Goal: Information Seeking & Learning: Find specific page/section

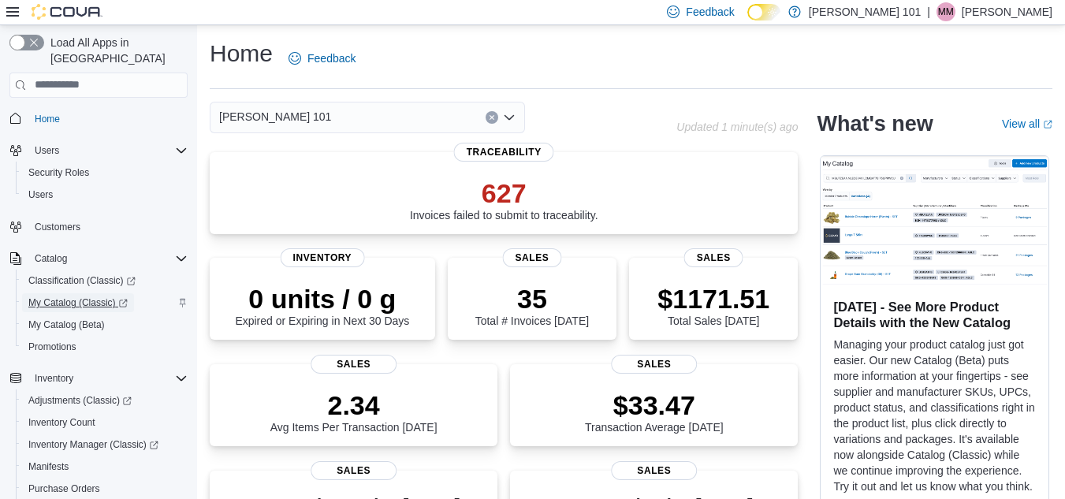
click at [74, 296] on span "My Catalog (Classic)" at bounding box center [77, 302] width 99 height 13
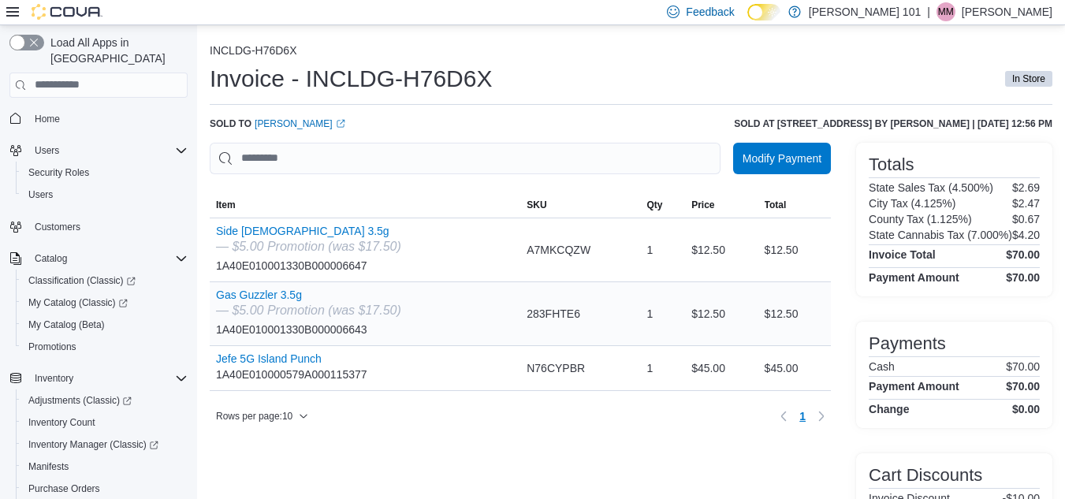
drag, startPoint x: 266, startPoint y: 228, endPoint x: 645, endPoint y: 300, distance: 386.0
click at [647, 301] on tr "Item Gas Guzzler 3.5g — $5.00 Promotion (was $17.50) 1A40E010001330B000006643 S…" at bounding box center [520, 314] width 621 height 64
click at [273, 225] on button "Side Chick 3.5g" at bounding box center [308, 231] width 185 height 13
drag, startPoint x: 282, startPoint y: 293, endPoint x: 620, endPoint y: 296, distance: 338.3
click at [620, 296] on td "SKU 283FHTE6" at bounding box center [580, 314] width 120 height 64
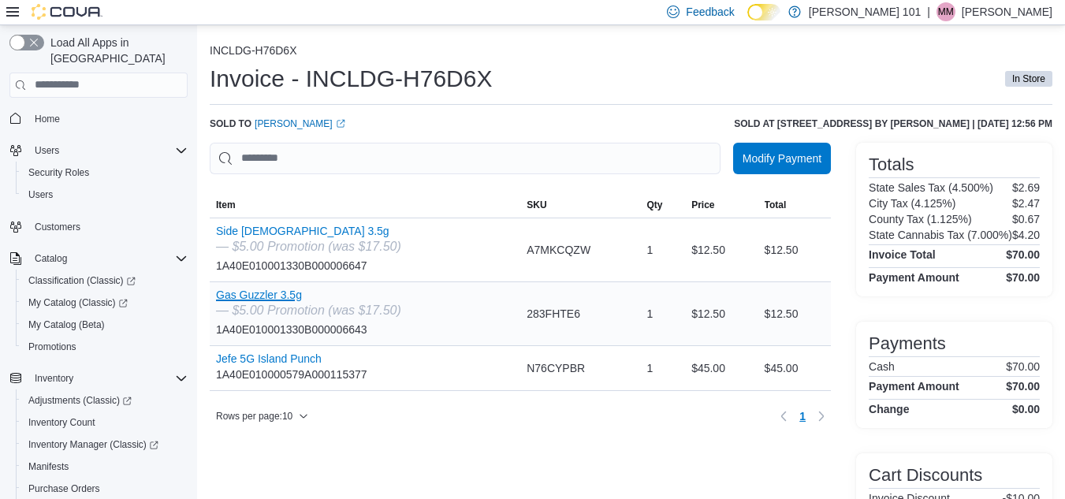
click at [282, 298] on button "Gas Guzzler 3.5g" at bounding box center [308, 295] width 185 height 13
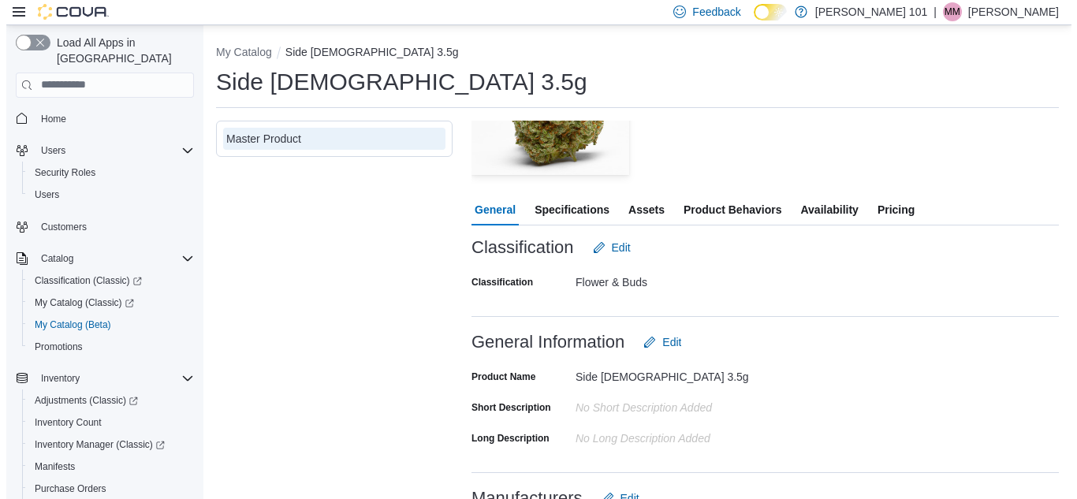
scroll to position [158, 0]
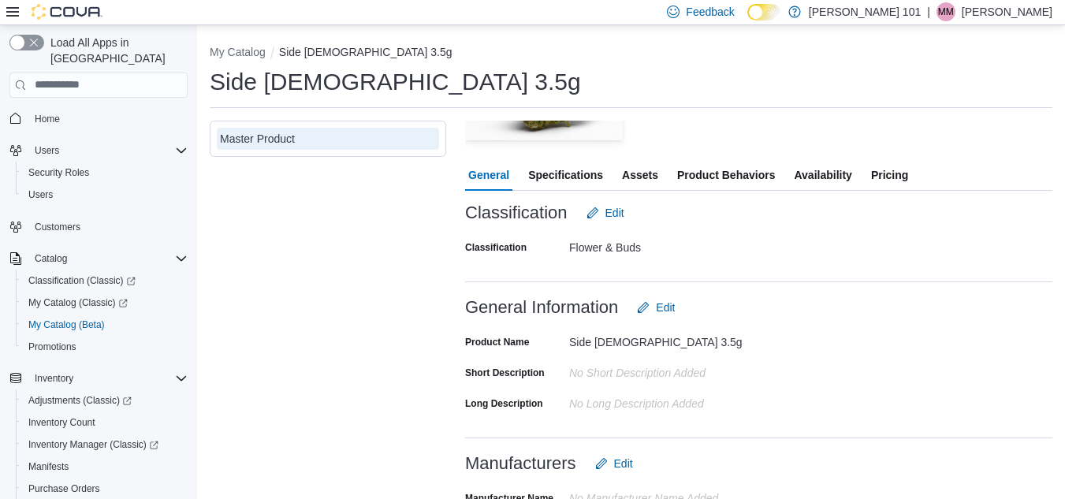
click at [886, 179] on span "Pricing" at bounding box center [889, 175] width 37 height 32
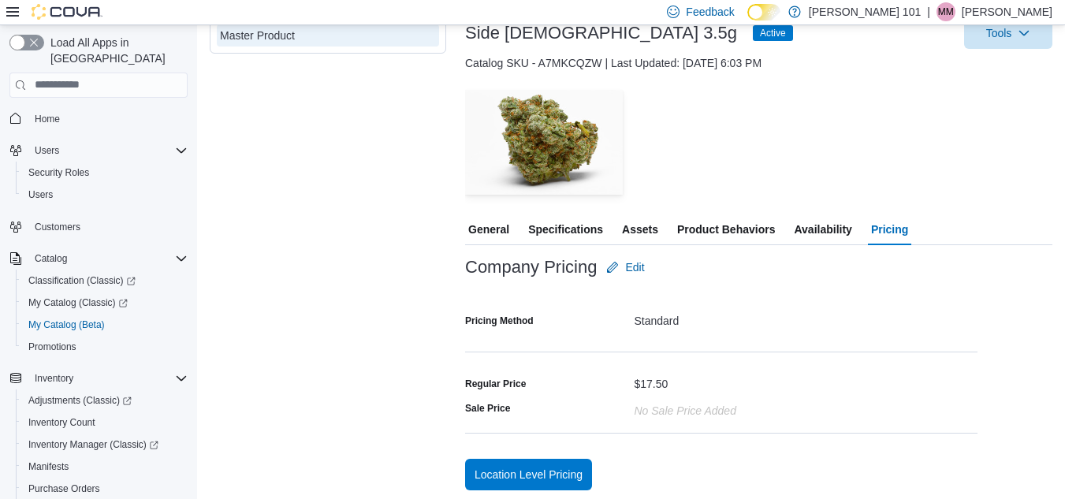
scroll to position [107, 0]
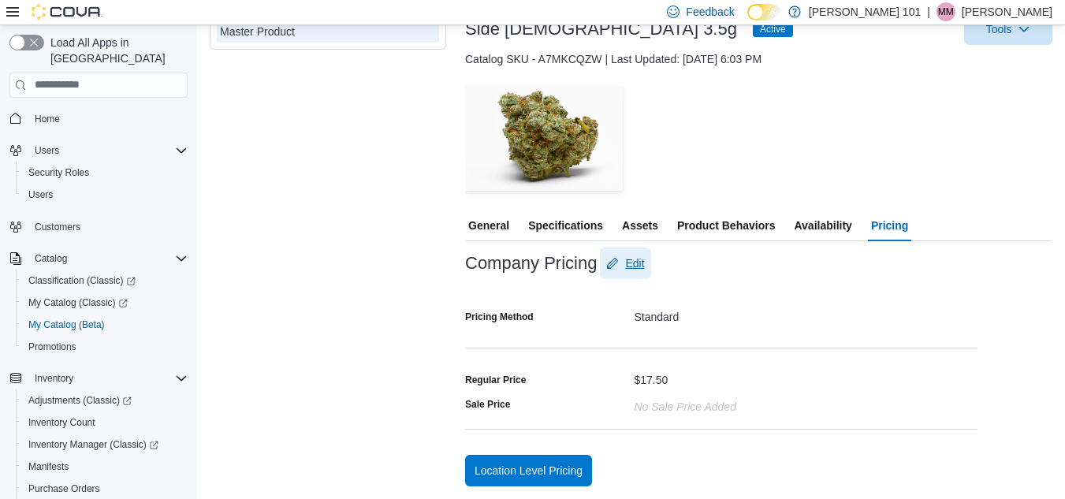
drag, startPoint x: 635, startPoint y: 265, endPoint x: 692, endPoint y: 267, distance: 57.6
click at [636, 264] on span "Edit" at bounding box center [634, 263] width 19 height 16
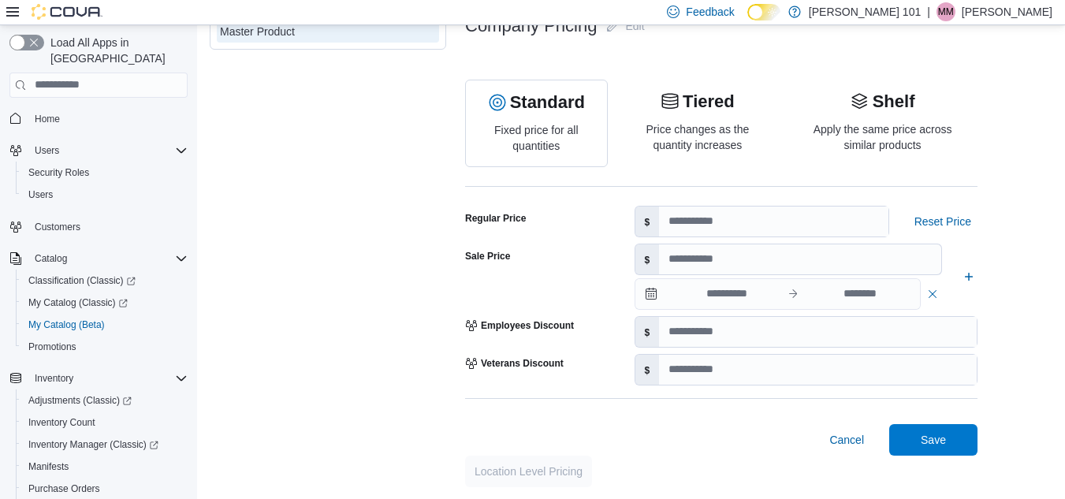
scroll to position [80, 0]
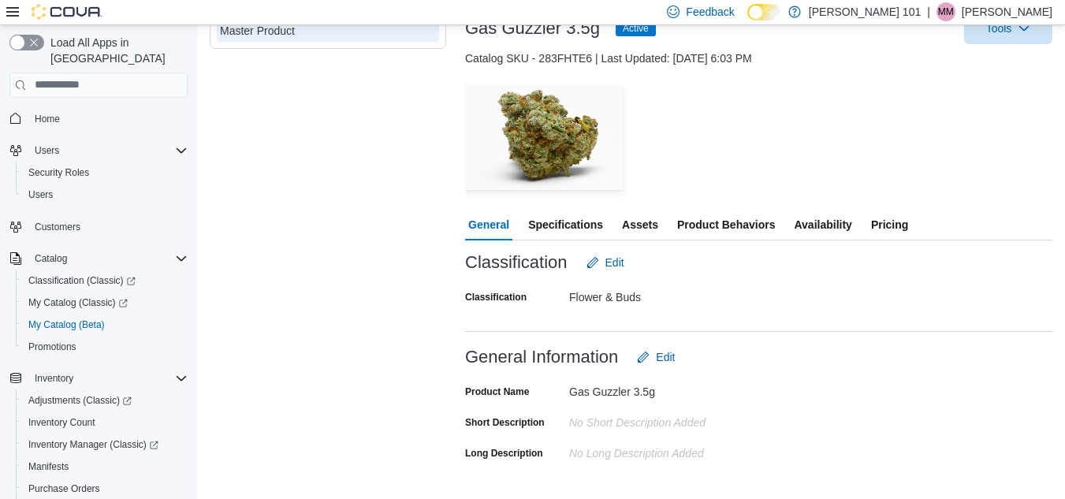
click at [885, 226] on span "Pricing" at bounding box center [889, 225] width 37 height 32
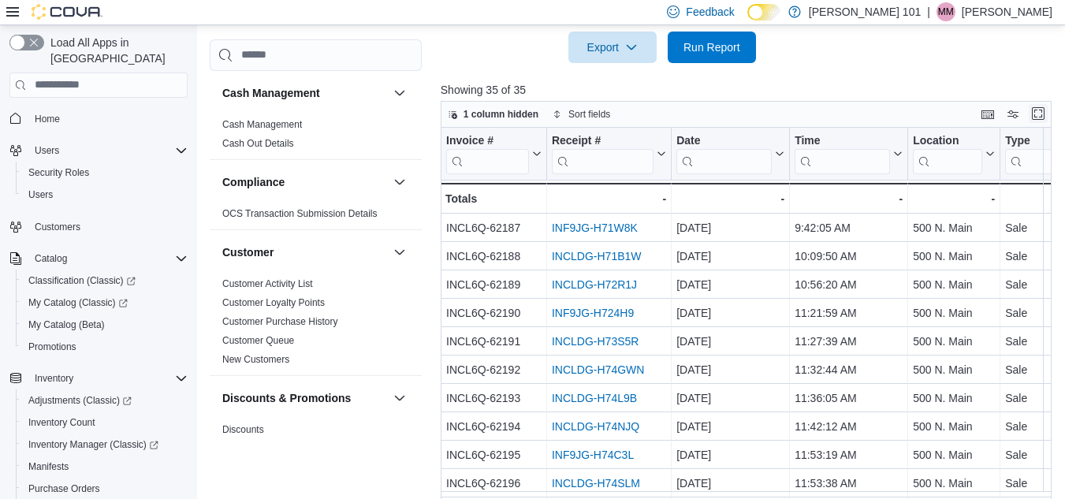
click at [1048, 116] on button "Enter fullscreen" at bounding box center [1038, 113] width 19 height 19
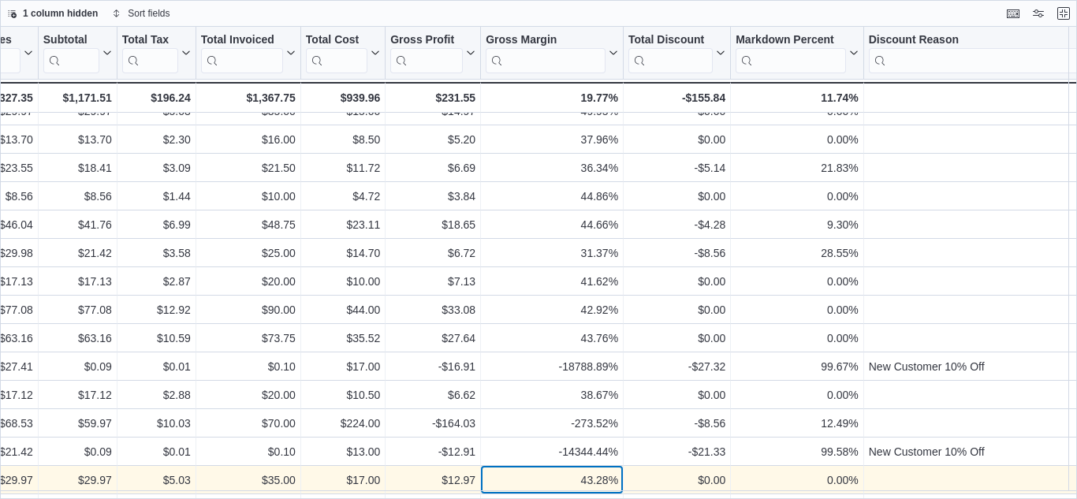
scroll to position [192, 938]
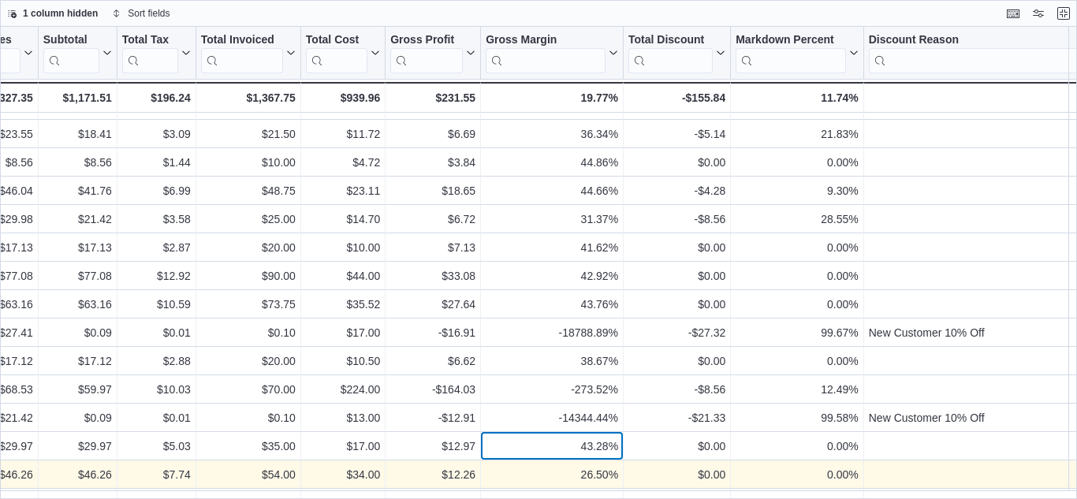
drag, startPoint x: 507, startPoint y: 489, endPoint x: 496, endPoint y: 487, distance: 11.2
click at [496, 487] on div "Invoice # Click to view column header actions Receipt # Click to view column he…" at bounding box center [446, 430] width 2768 height 1190
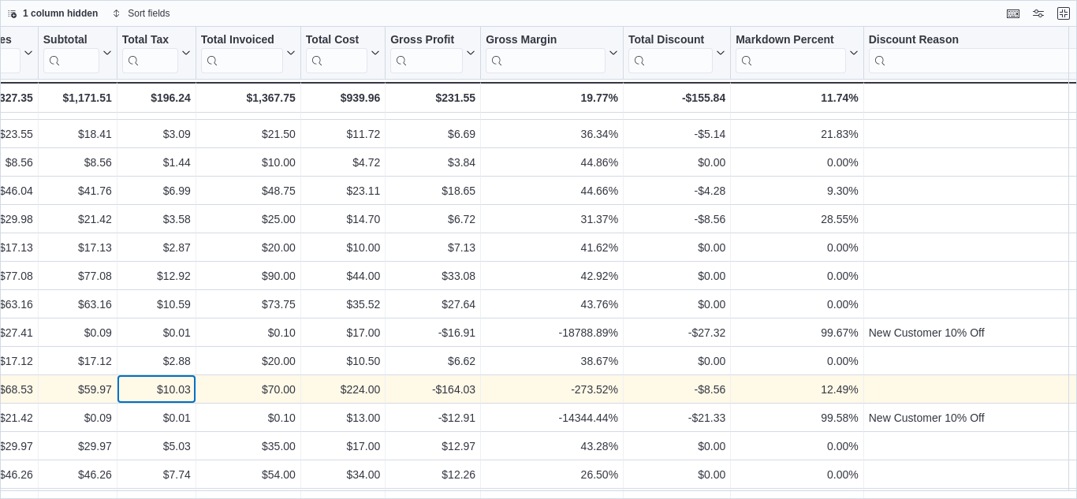
click at [137, 390] on div "$10.03" at bounding box center [156, 389] width 69 height 19
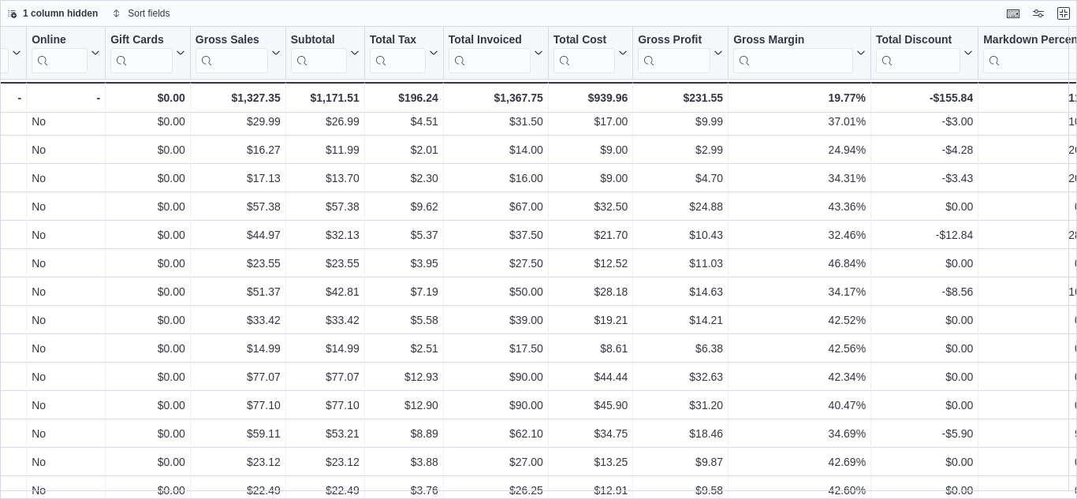
scroll to position [615, 691]
